Goal: Task Accomplishment & Management: Complete application form

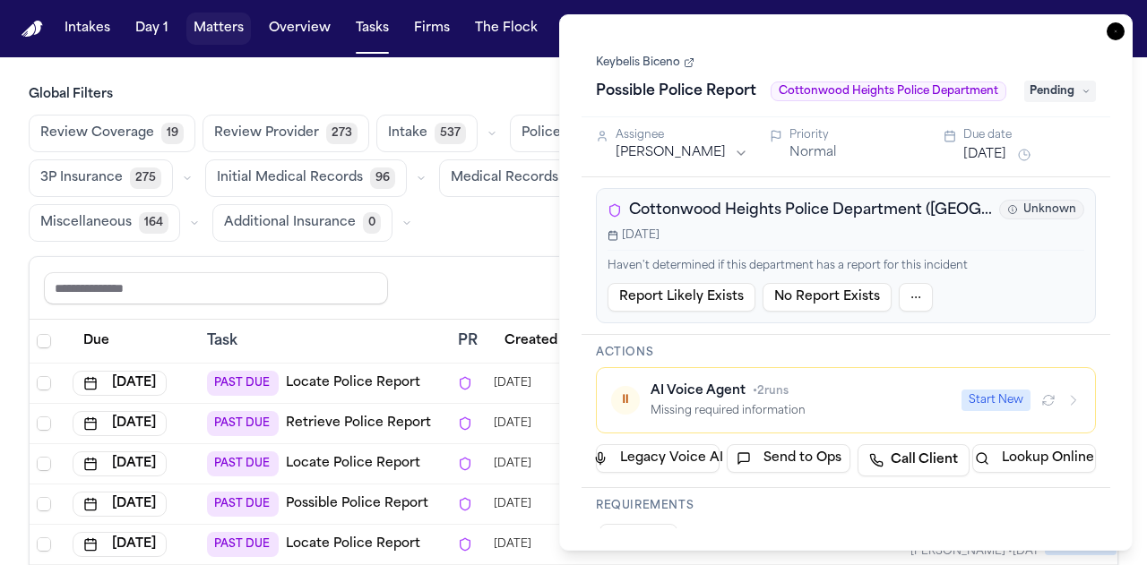
scroll to position [91, 127]
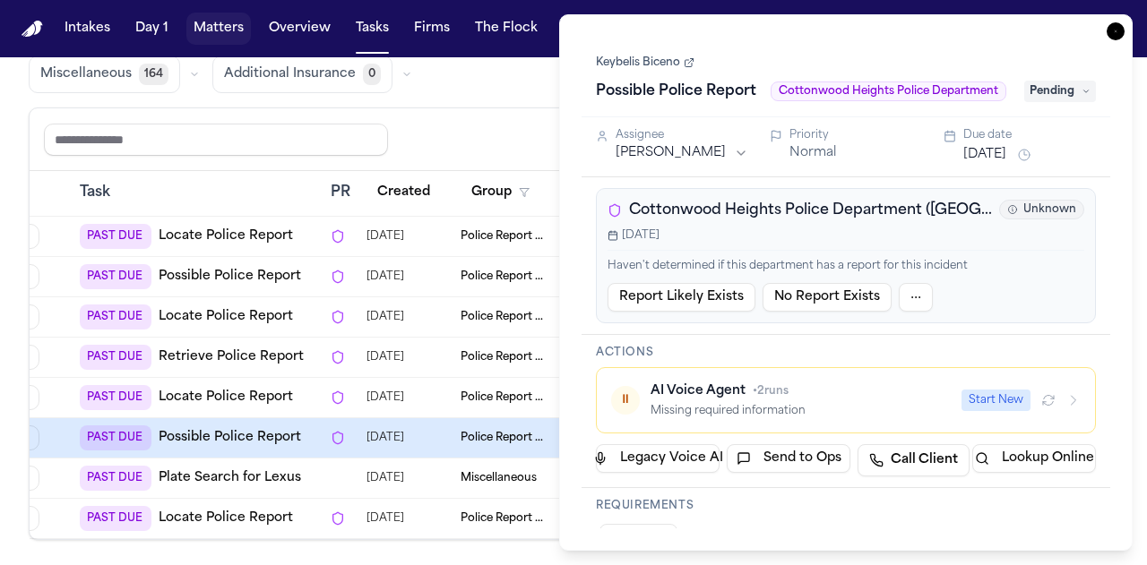
click at [99, 22] on button "Intakes" at bounding box center [87, 29] width 60 height 32
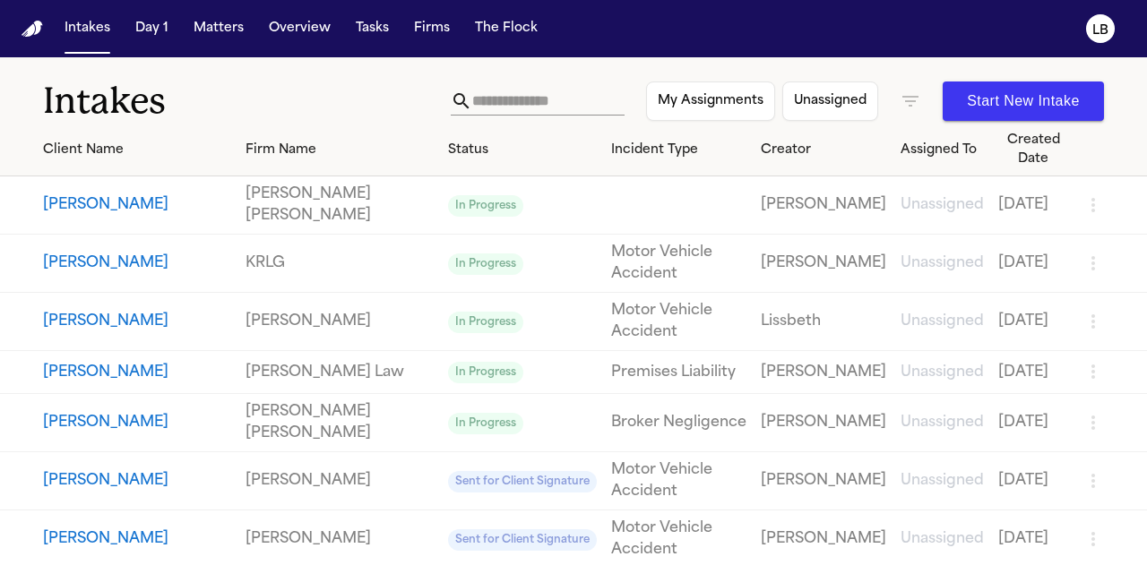
click at [105, 194] on button "[PERSON_NAME]" at bounding box center [137, 205] width 188 height 22
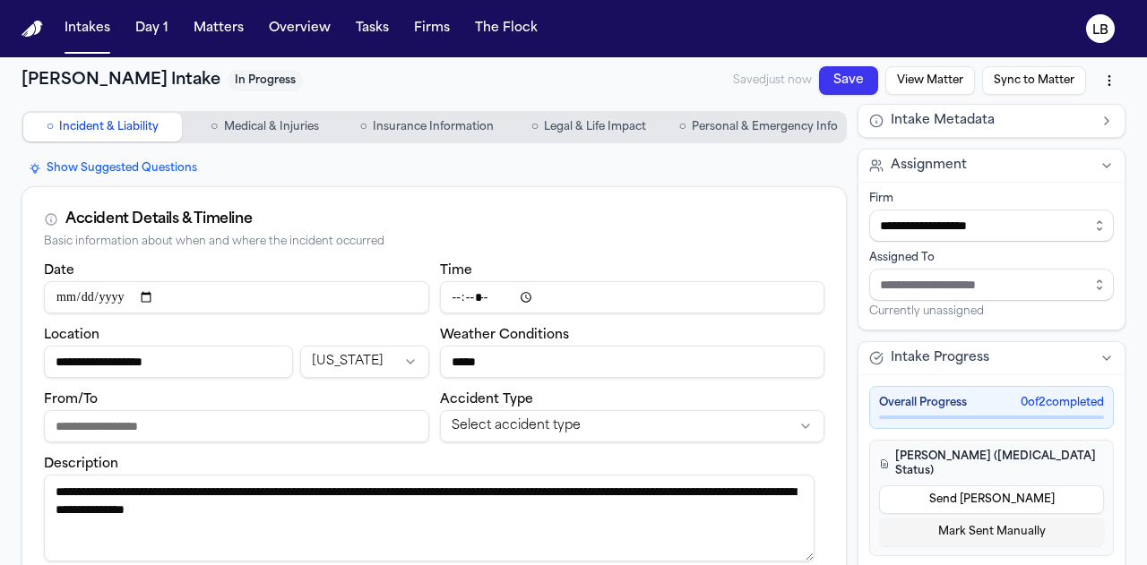
click at [444, 131] on span "Insurance Information" at bounding box center [433, 127] width 121 height 14
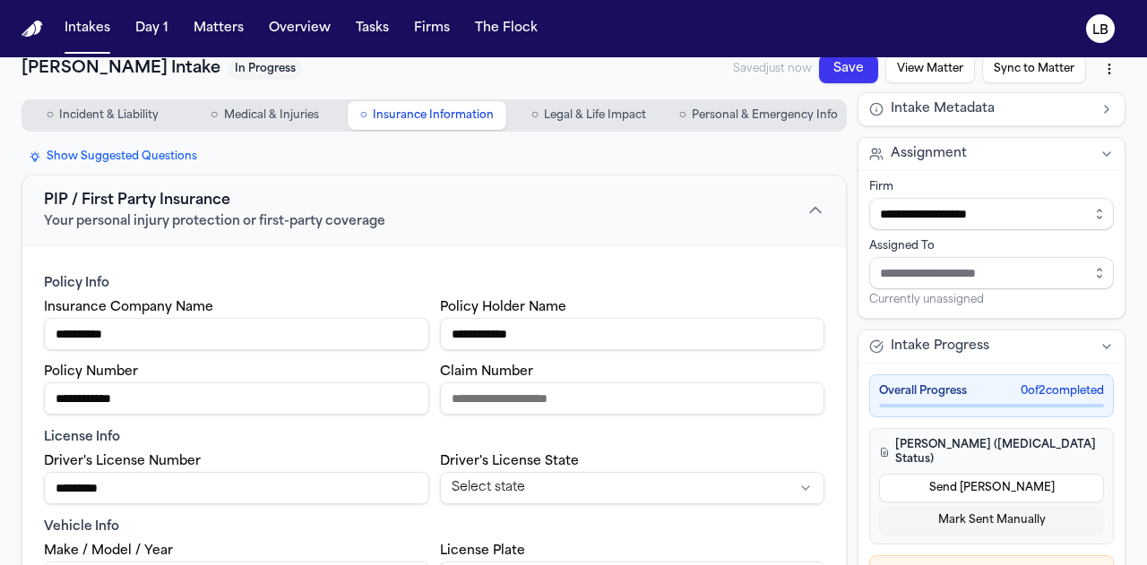
scroll to position [263, 0]
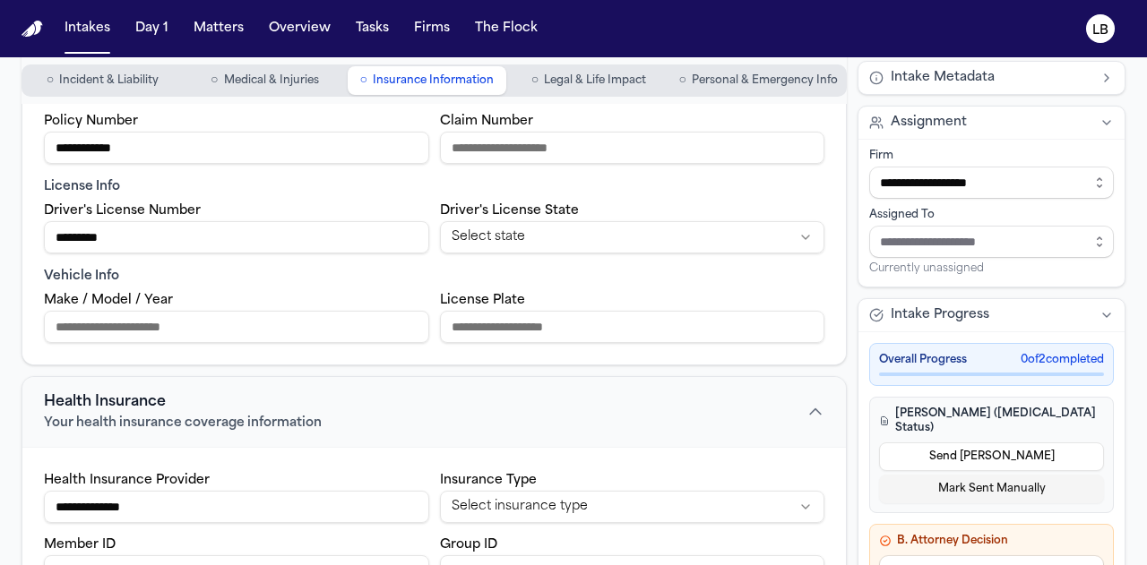
click at [134, 76] on span "Incident & Liability" at bounding box center [108, 80] width 99 height 14
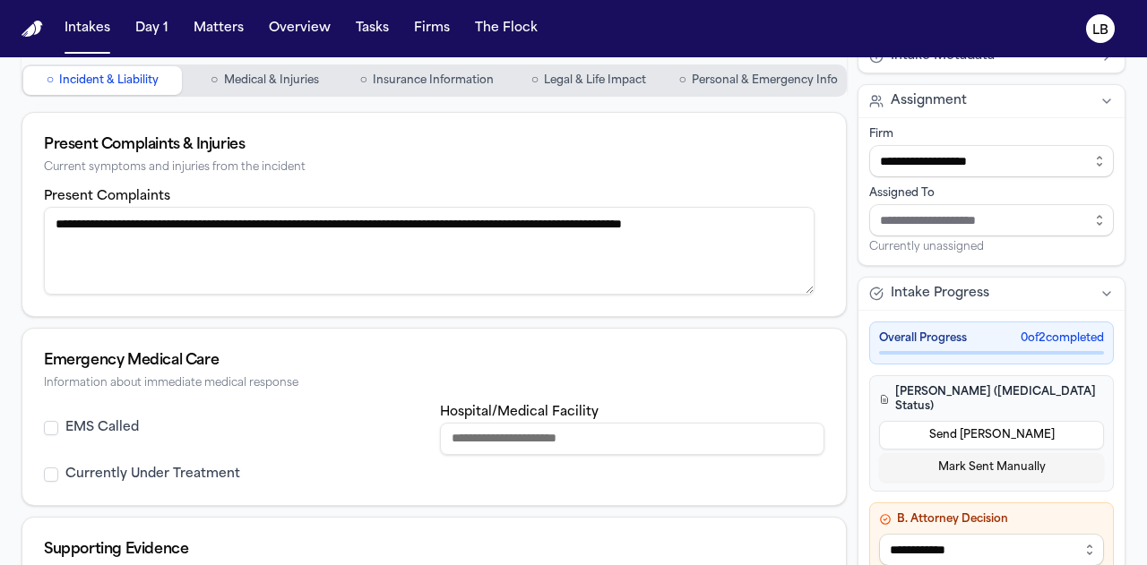
scroll to position [482, 0]
click at [717, 85] on span "Personal & Emergency Info" at bounding box center [765, 80] width 146 height 14
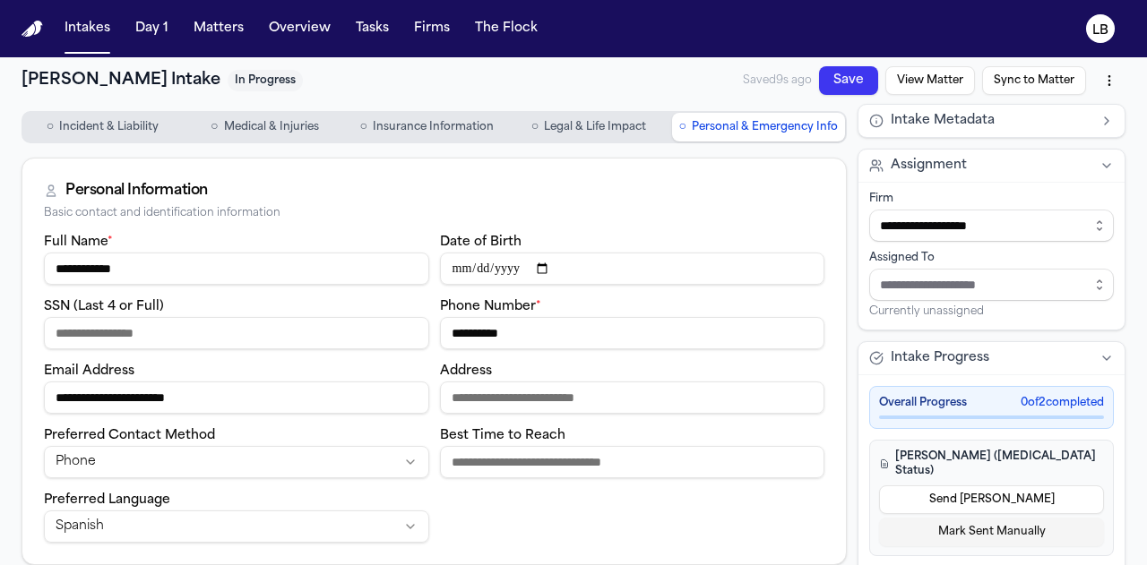
click at [487, 323] on input "**********" at bounding box center [632, 333] width 385 height 32
